Goal: Information Seeking & Learning: Learn about a topic

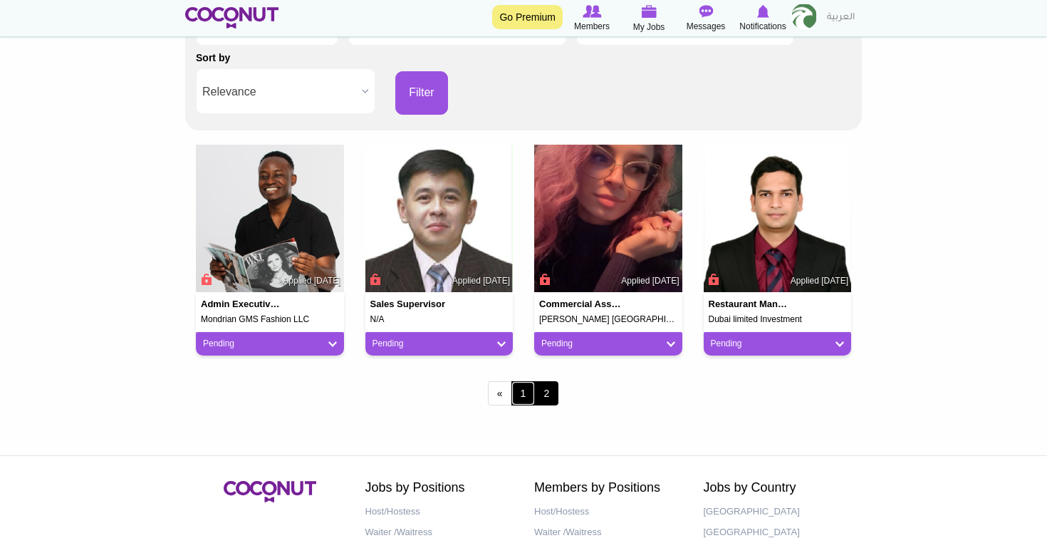
click at [524, 390] on link "1" at bounding box center [524, 393] width 24 height 24
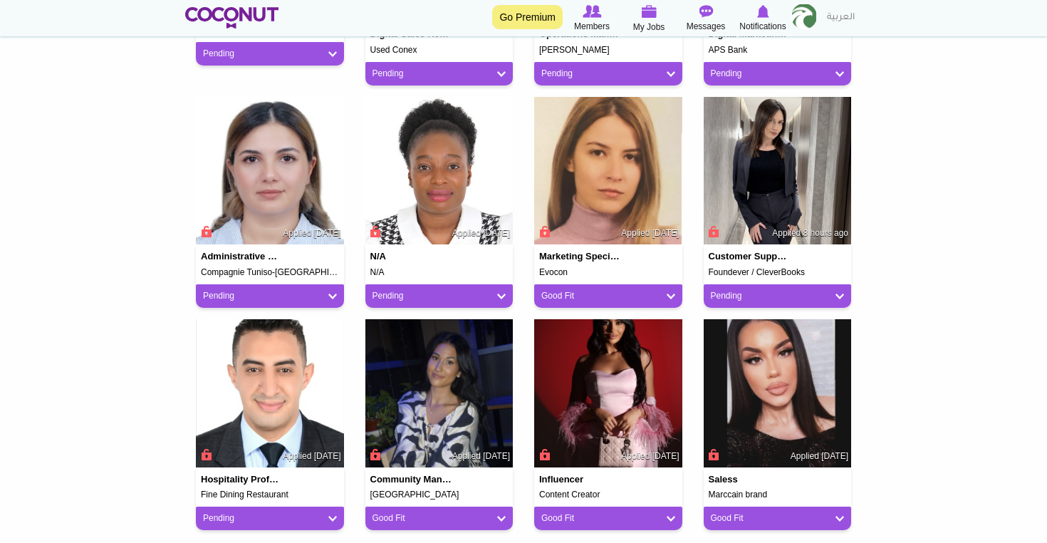
scroll to position [989, 0]
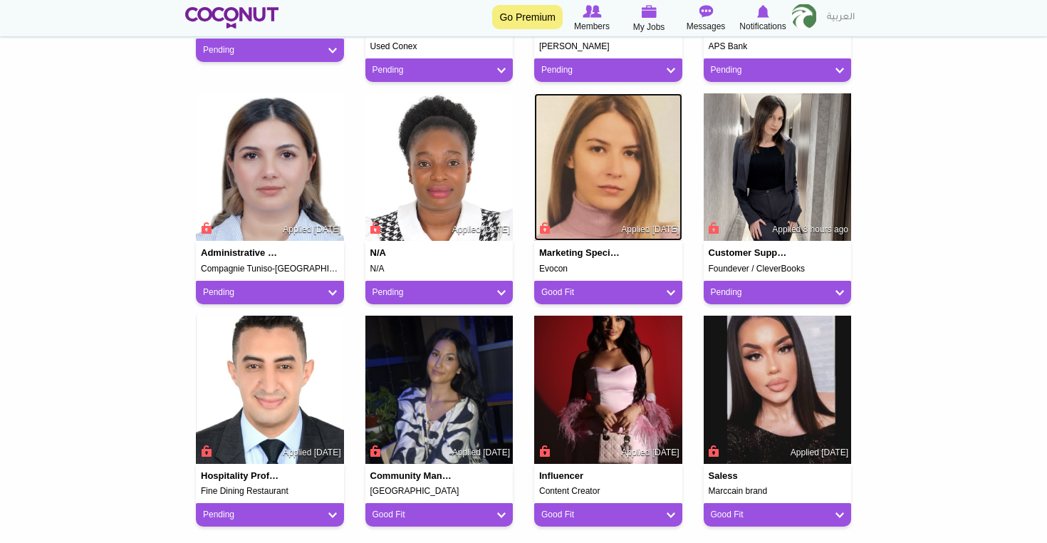
click at [657, 197] on img at bounding box center [608, 167] width 148 height 148
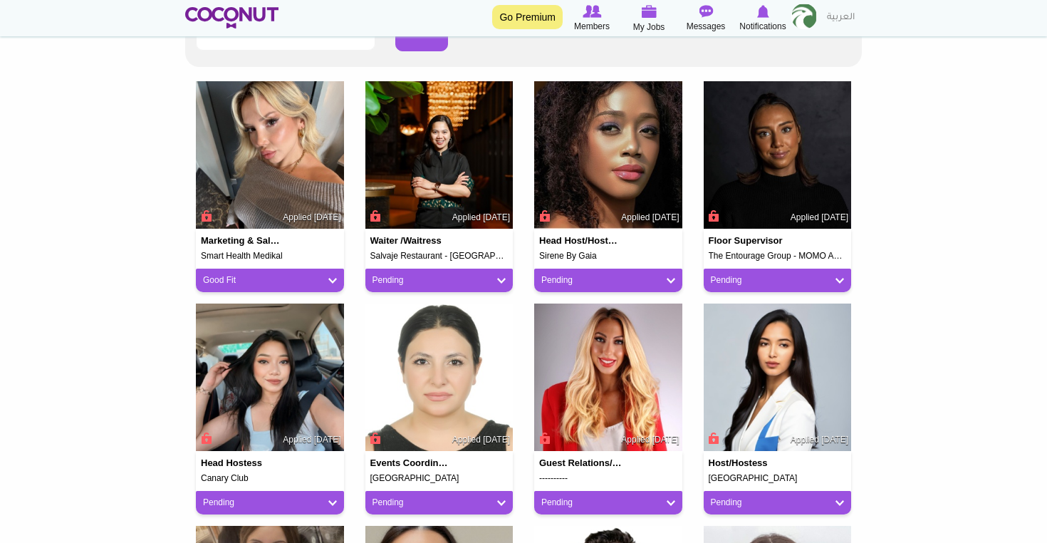
scroll to position [323, 0]
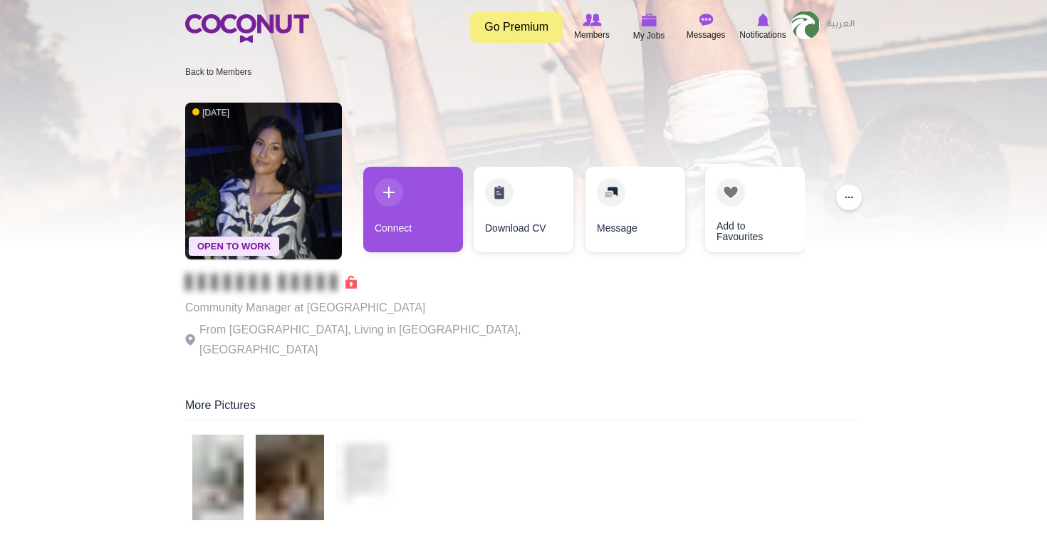
click at [112, 59] on div at bounding box center [523, 124] width 1047 height 249
